Goal: Task Accomplishment & Management: Use online tool/utility

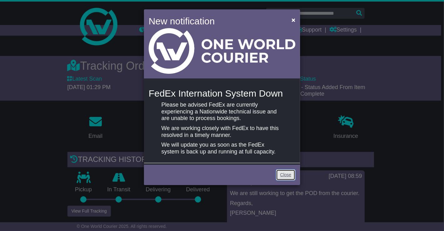
click at [286, 174] on link "Close" at bounding box center [285, 174] width 19 height 11
click at [286, 172] on link "Close" at bounding box center [285, 174] width 19 height 11
